Goal: Find specific page/section: Find specific page/section

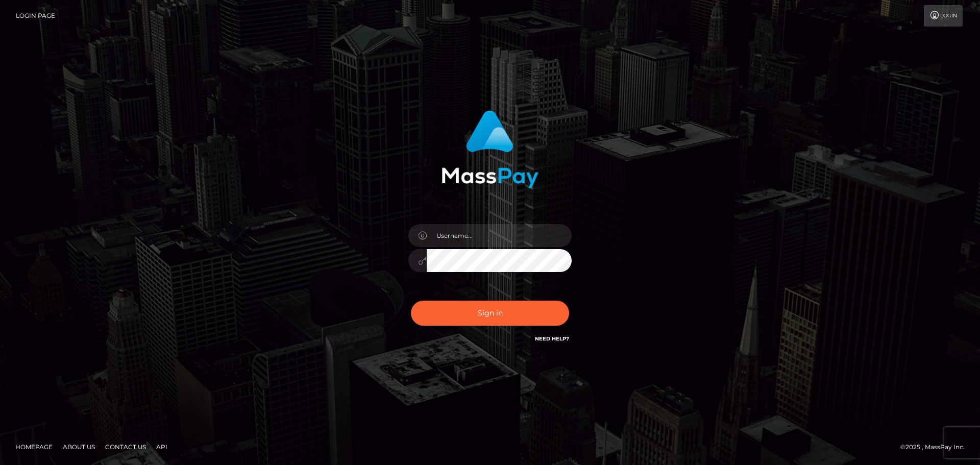
click at [485, 216] on div "Sign in" at bounding box center [490, 228] width 268 height 250
click at [485, 228] on input "text" at bounding box center [499, 235] width 145 height 23
type input "georgio.nmible"
click at [489, 319] on button "Sign in" at bounding box center [490, 313] width 158 height 25
click at [470, 241] on input "text" at bounding box center [499, 235] width 145 height 23
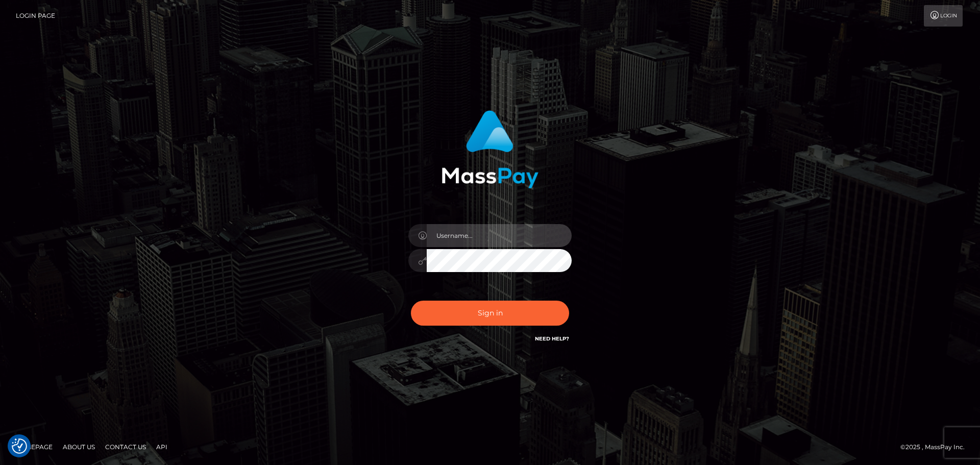
type input "georgio.nmible"
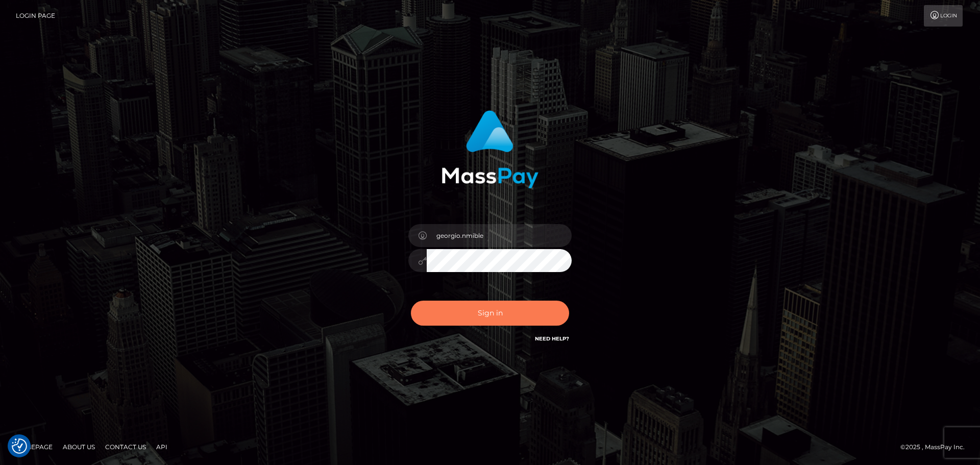
click at [485, 314] on button "Sign in" at bounding box center [490, 313] width 158 height 25
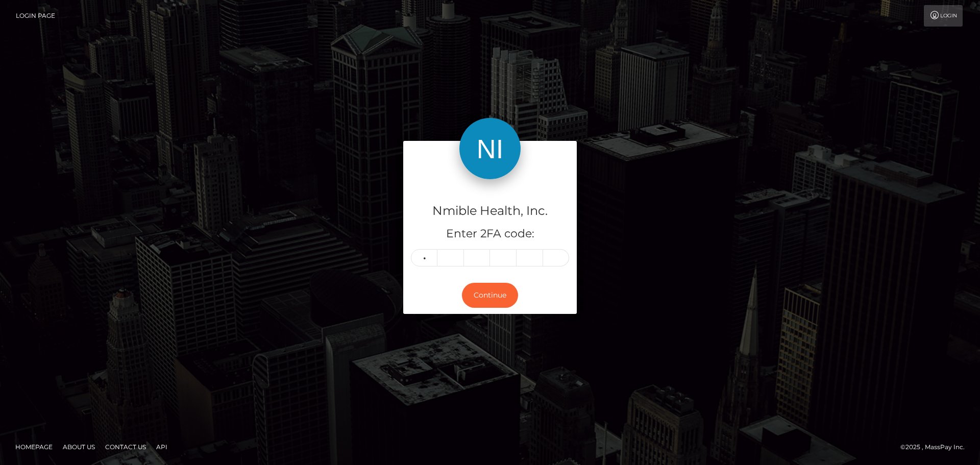
type input "5"
type input "0"
type input "1"
type input "2"
type input "3"
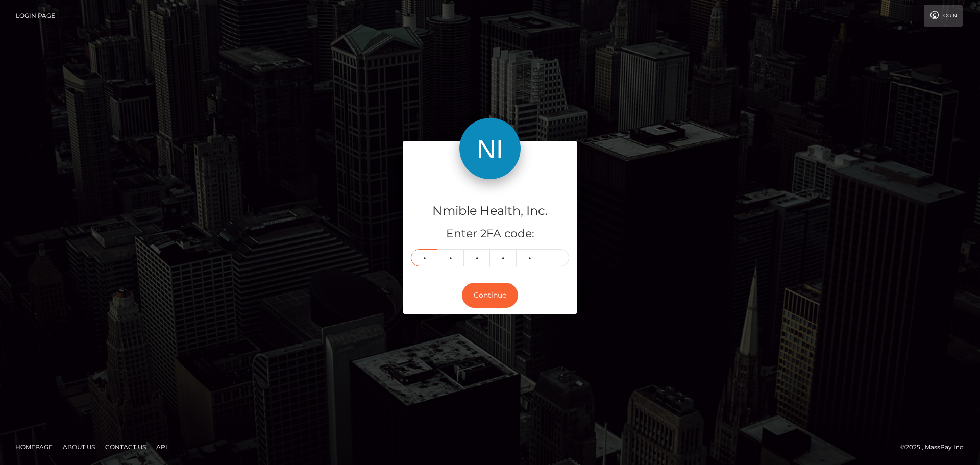
click at [418, 259] on input "5" at bounding box center [424, 257] width 27 height 17
type input "0"
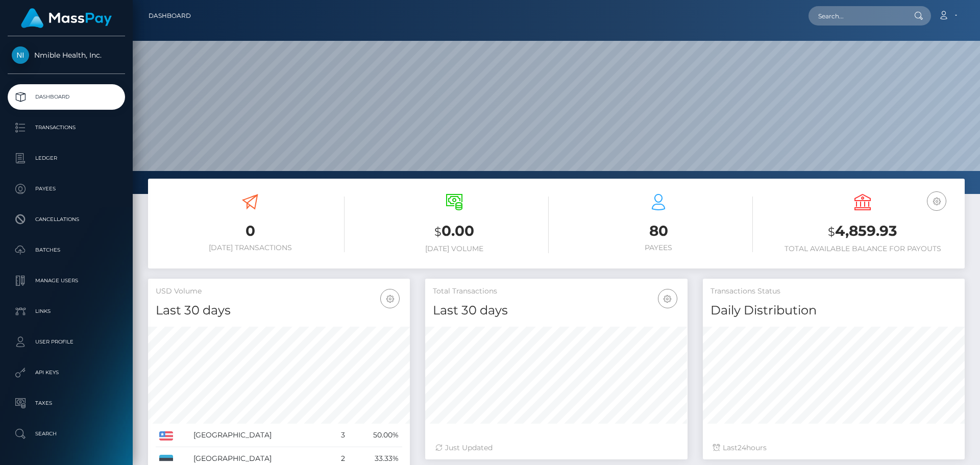
scroll to position [181, 262]
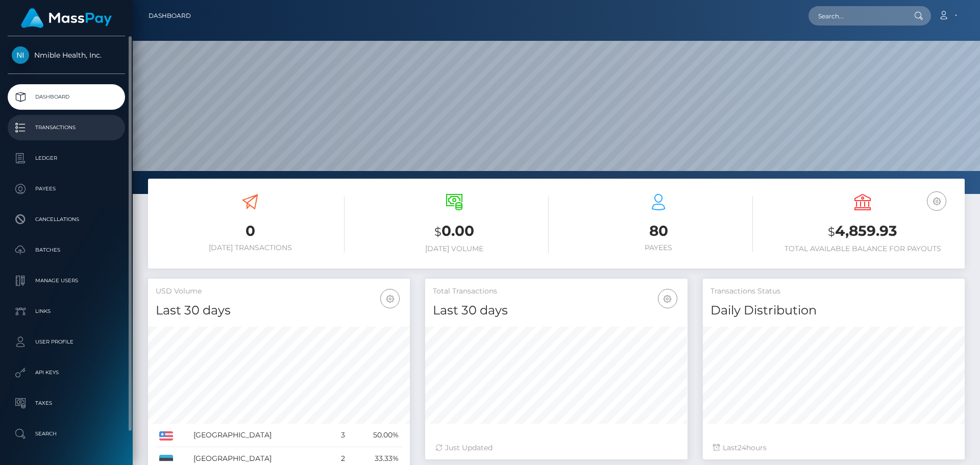
click at [69, 136] on link "Transactions" at bounding box center [66, 128] width 117 height 26
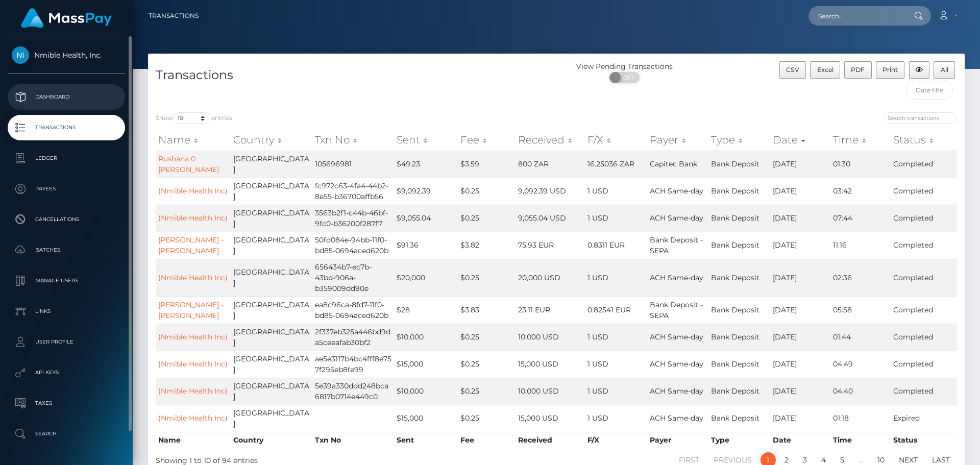
click at [52, 97] on p "Dashboard" at bounding box center [66, 96] width 109 height 15
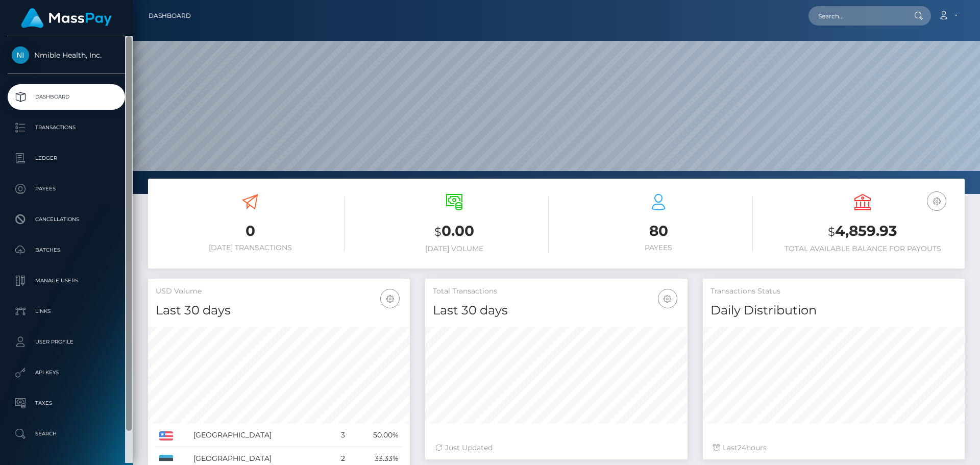
scroll to position [181, 262]
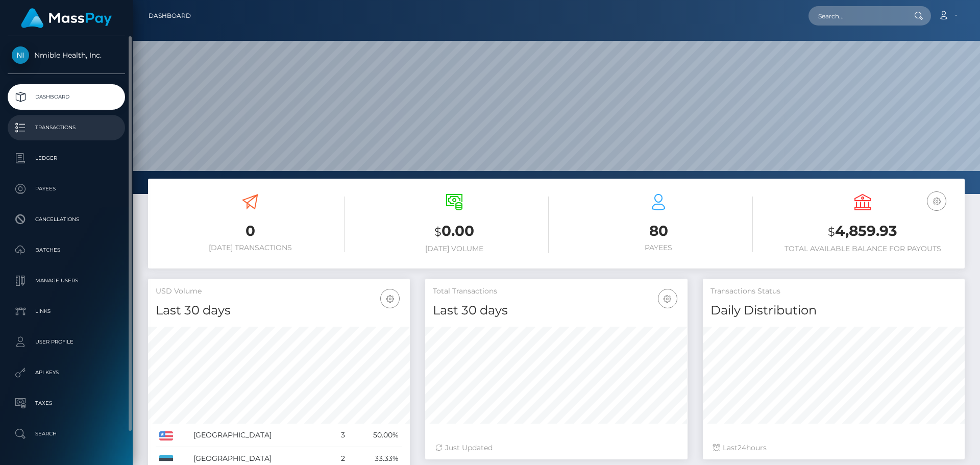
click at [50, 127] on p "Transactions" at bounding box center [66, 127] width 109 height 15
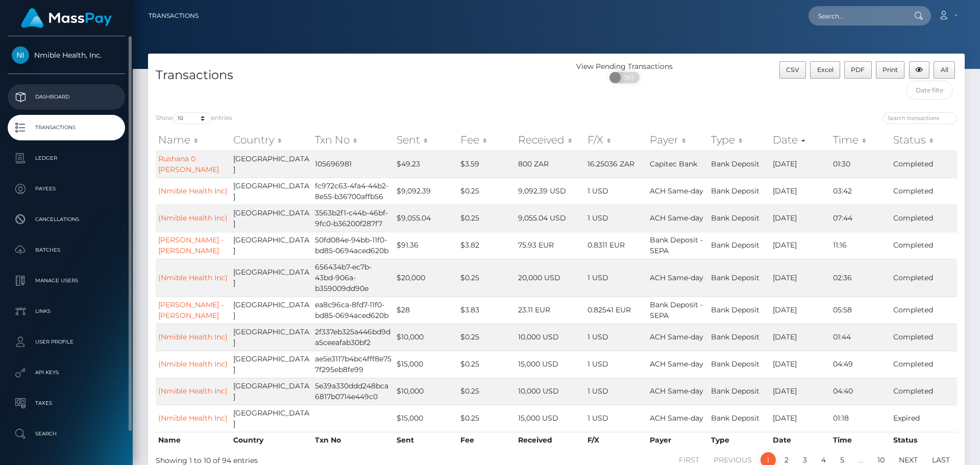
click at [58, 94] on p "Dashboard" at bounding box center [66, 96] width 109 height 15
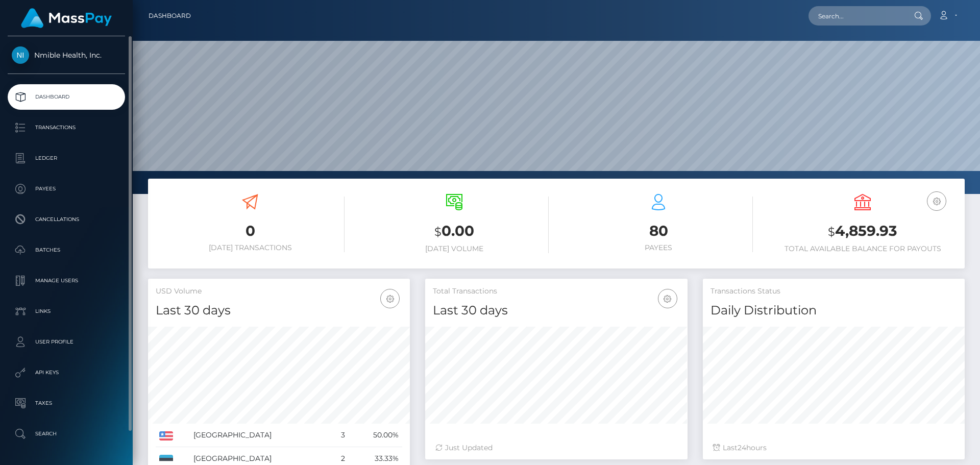
scroll to position [181, 262]
click at [93, 133] on p "Transactions" at bounding box center [66, 127] width 109 height 15
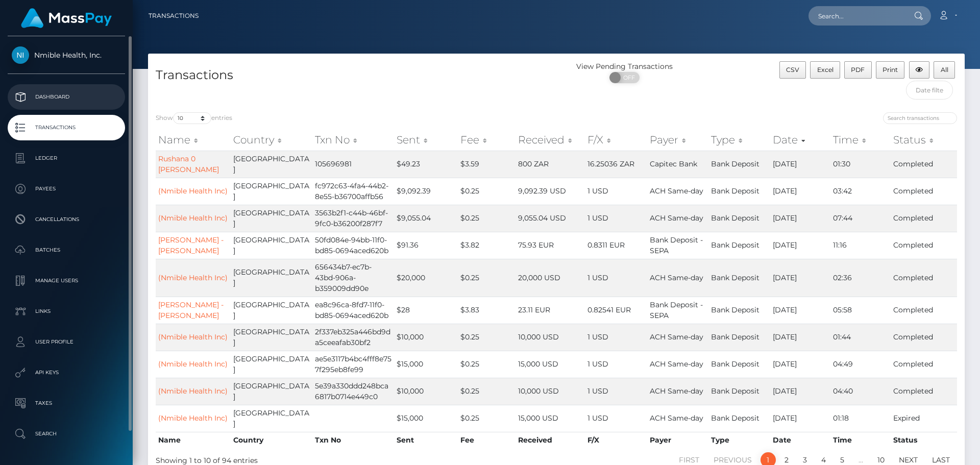
click at [85, 94] on p "Dashboard" at bounding box center [66, 96] width 109 height 15
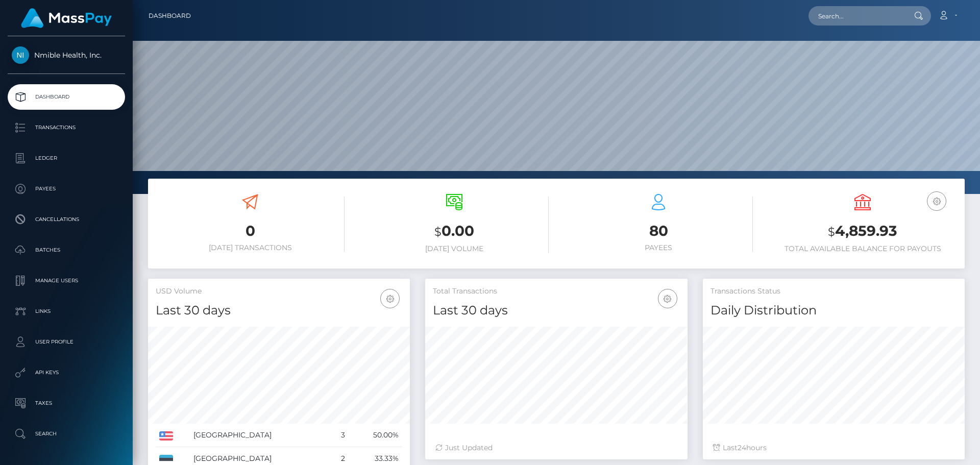
scroll to position [181, 262]
